Goal: Information Seeking & Learning: Find specific page/section

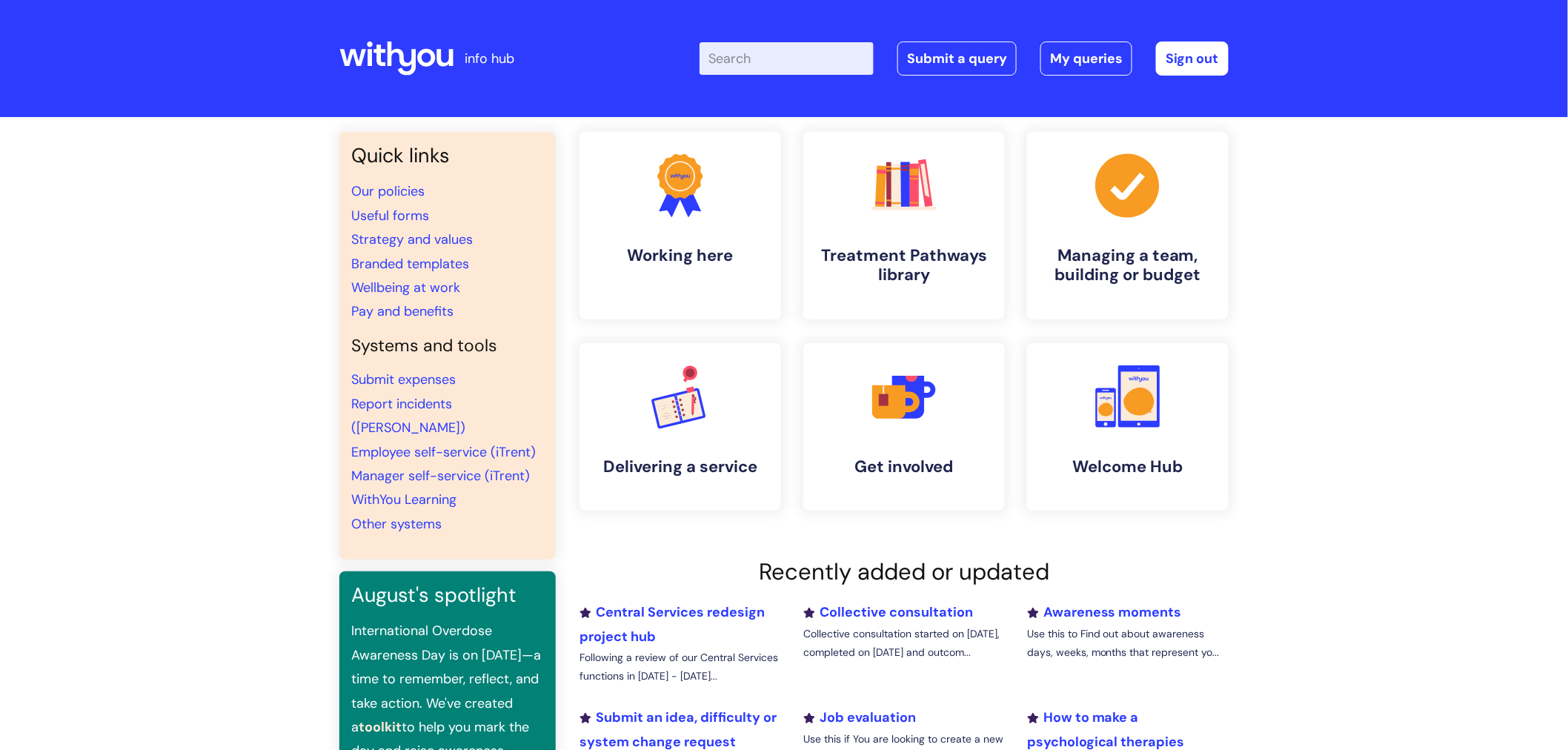
click at [782, 61] on input "Enter your search term here..." at bounding box center [786, 59] width 174 height 33
type input "useful forms"
click button "Search" at bounding box center [0, 0] width 0 height 0
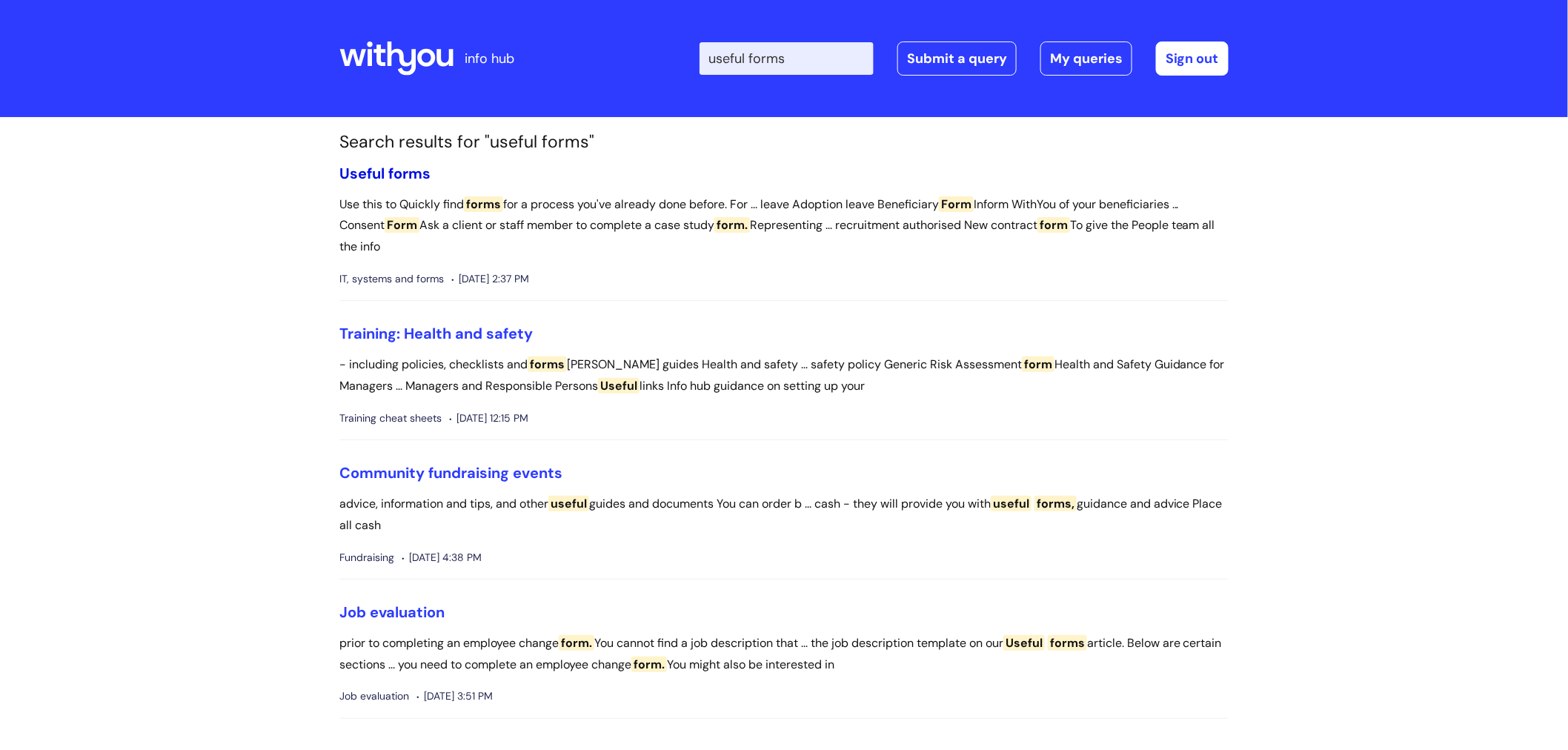
click at [405, 170] on span "forms" at bounding box center [410, 173] width 42 height 19
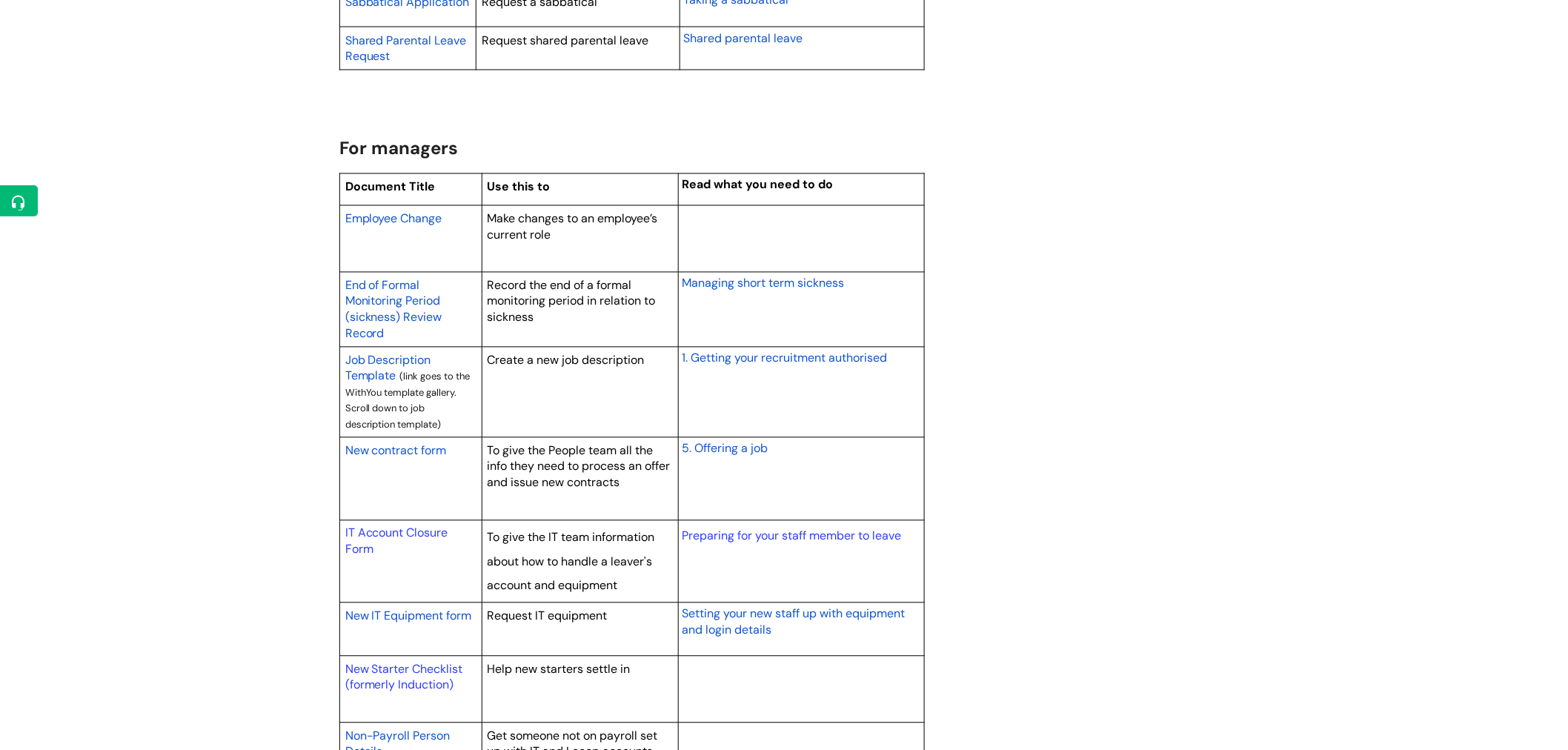
scroll to position [1317, 0]
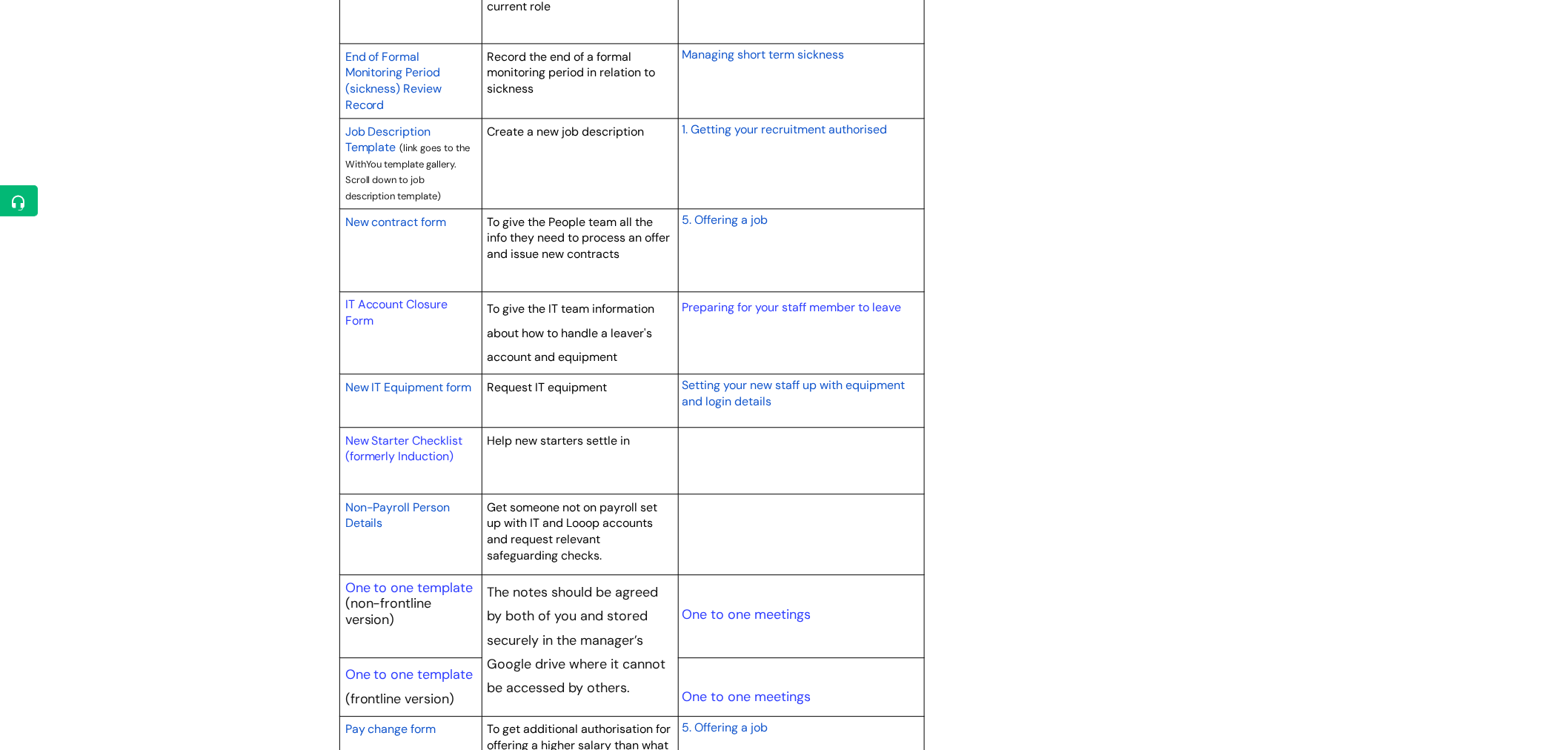
click at [417, 502] on span "Non-Payroll Person Details" at bounding box center [398, 515] width 105 height 32
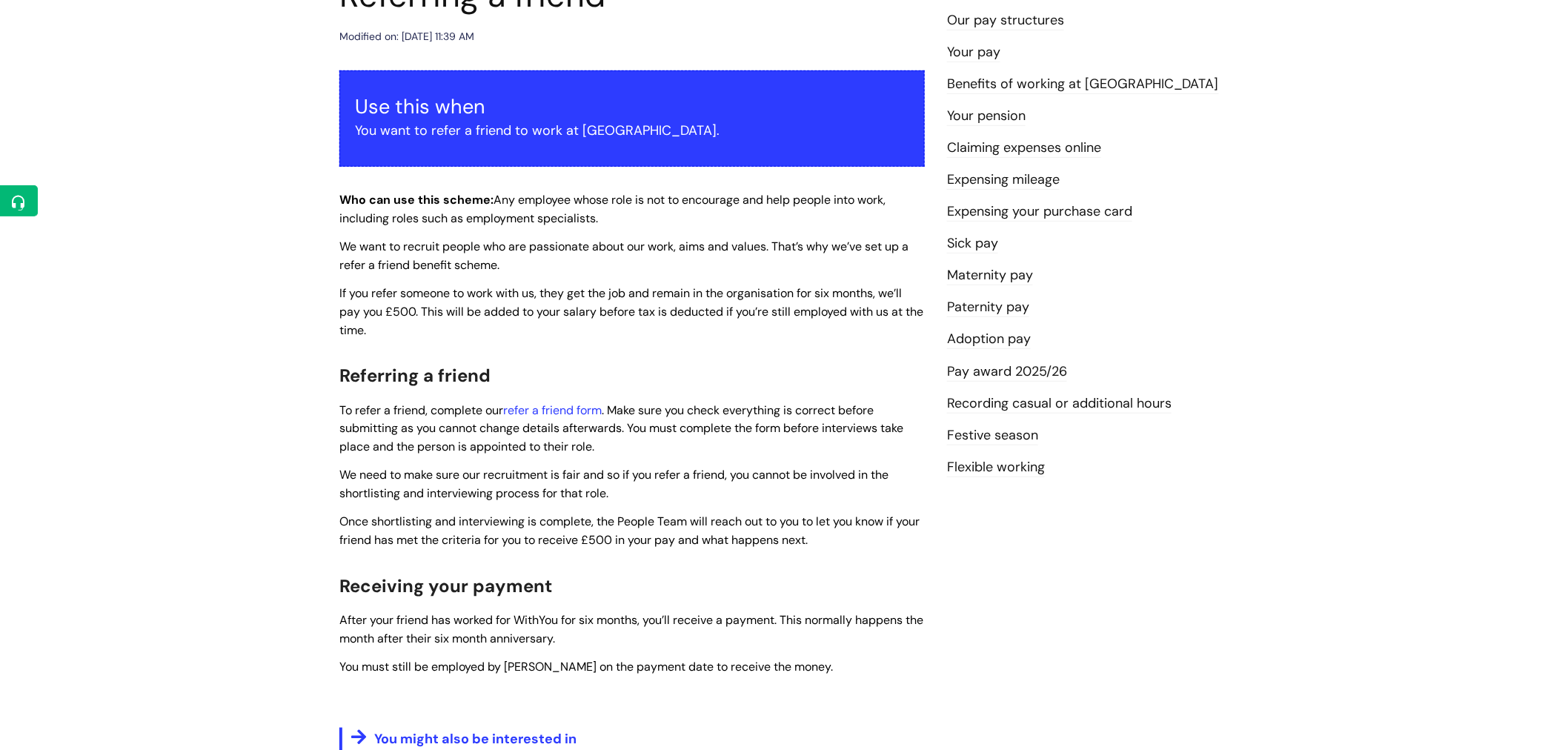
scroll to position [247, 0]
